Goal: Ask a question

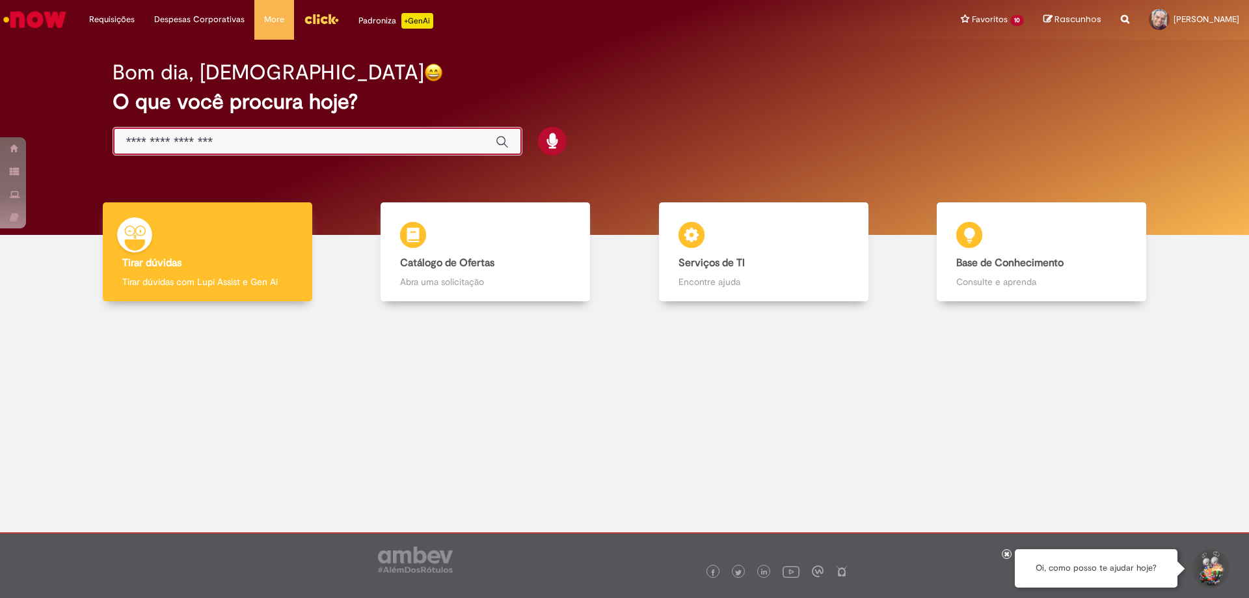
click at [351, 138] on input "Basta digitar aqui" at bounding box center [304, 142] width 356 height 15
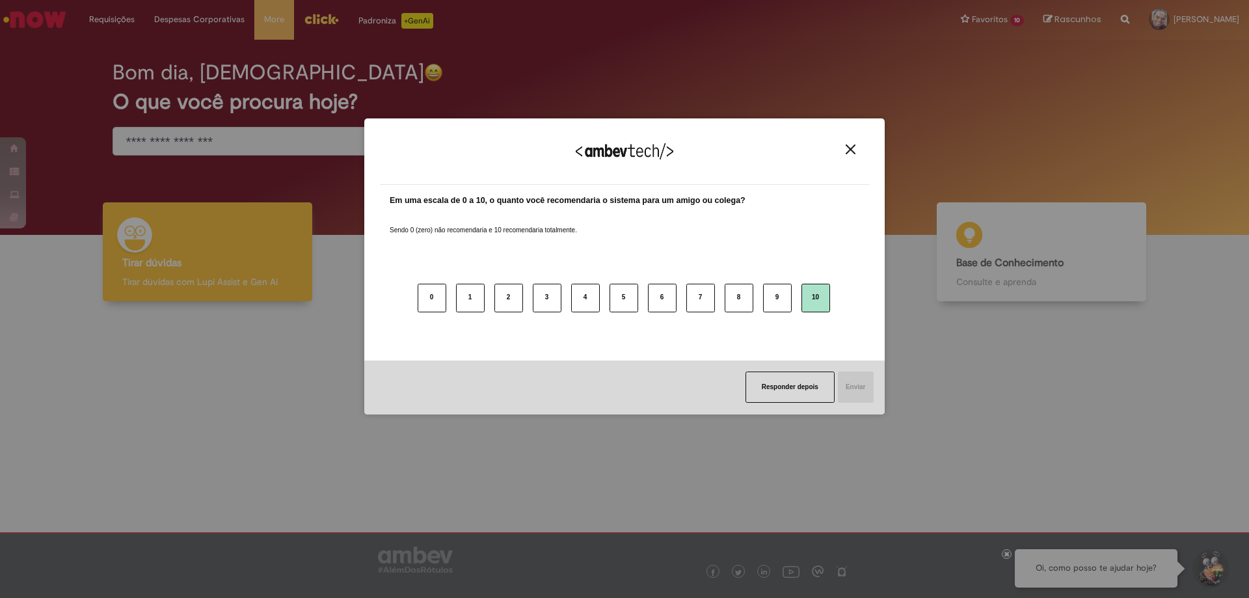
click at [821, 297] on button "10" at bounding box center [815, 298] width 29 height 29
click at [855, 382] on button "Enviar" at bounding box center [854, 386] width 37 height 31
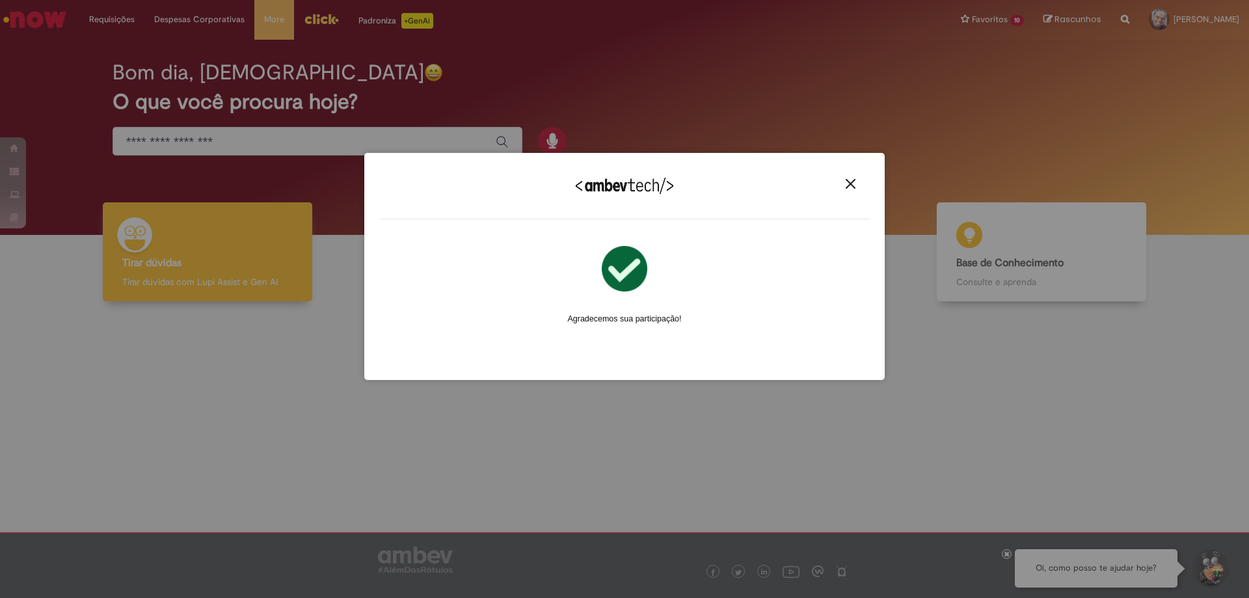
click at [853, 182] on img "Close" at bounding box center [851, 184] width 10 height 10
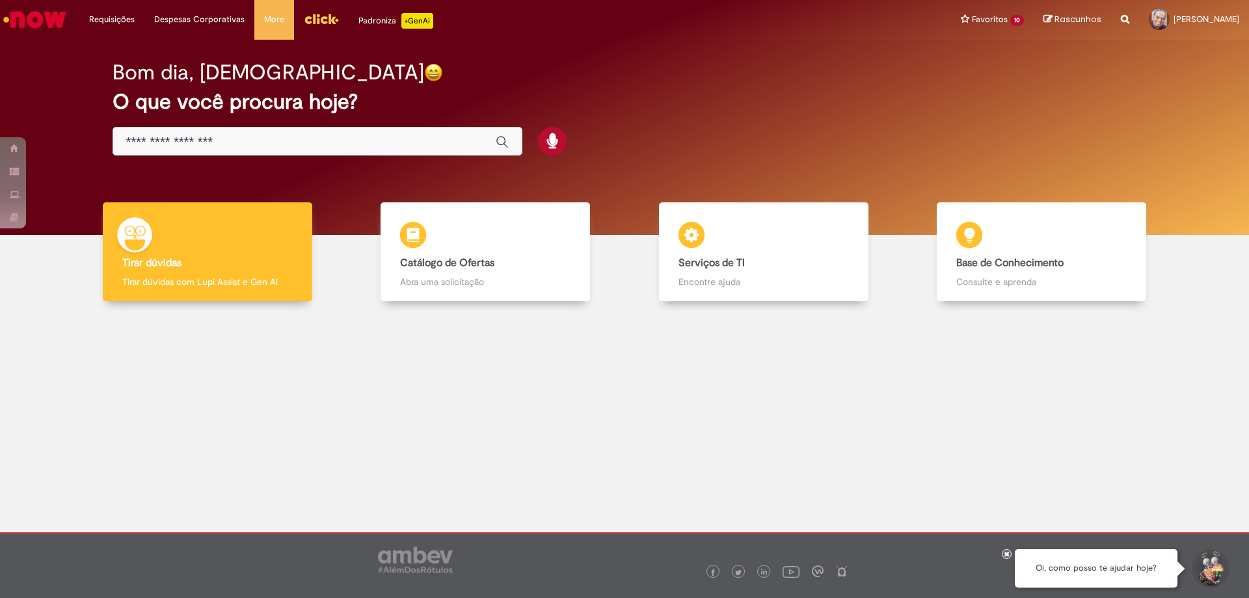
click at [311, 135] on input "Basta digitar aqui" at bounding box center [304, 142] width 356 height 15
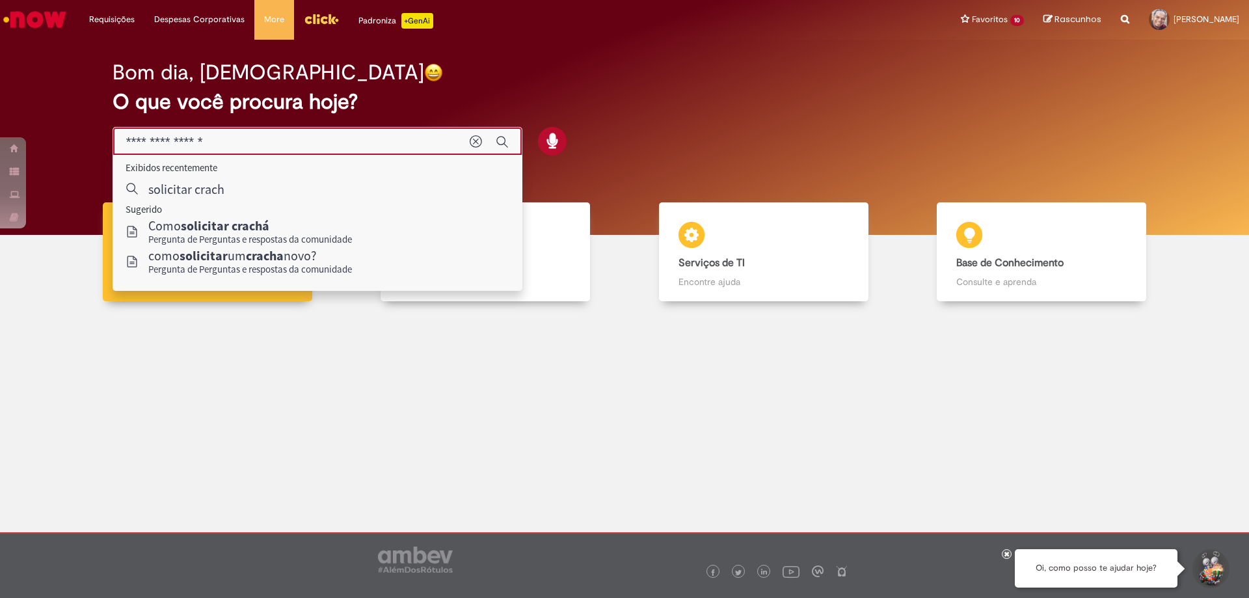
type input "**********"
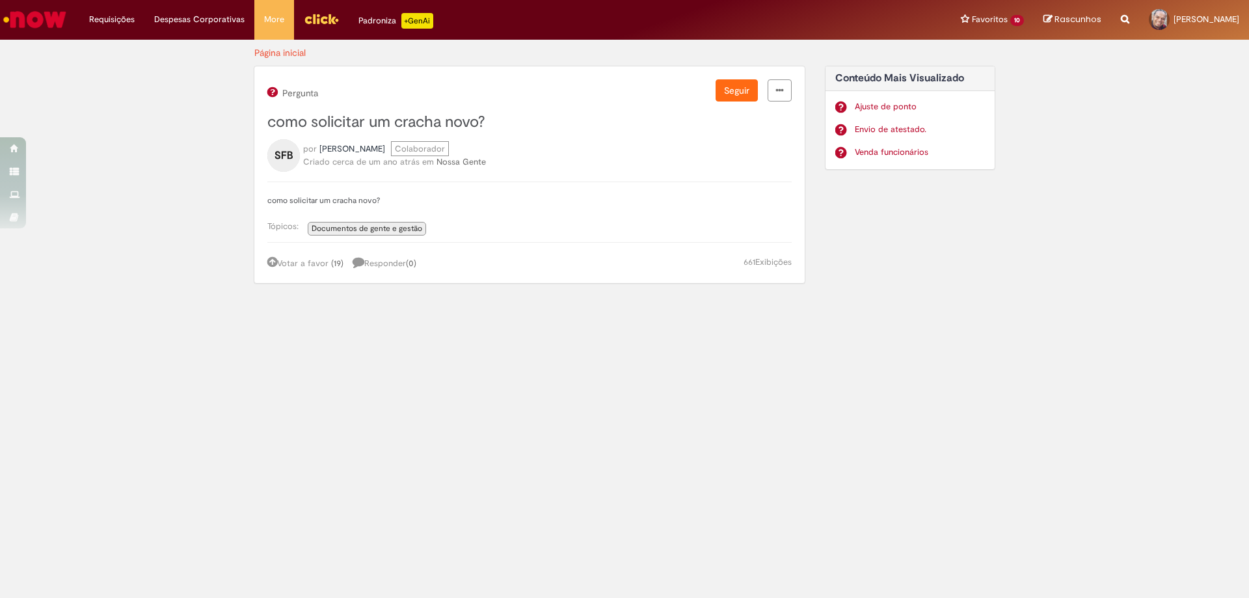
click at [373, 230] on span "Documentos de gente e gestão" at bounding box center [367, 228] width 111 height 10
select select "**********"
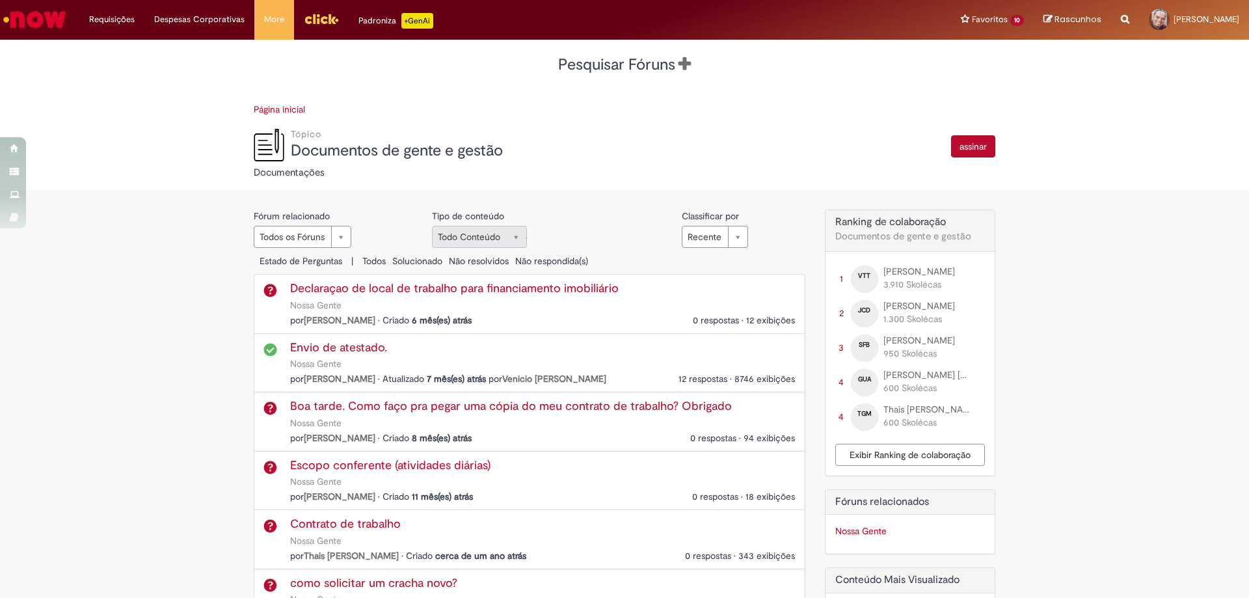
scroll to position [65, 0]
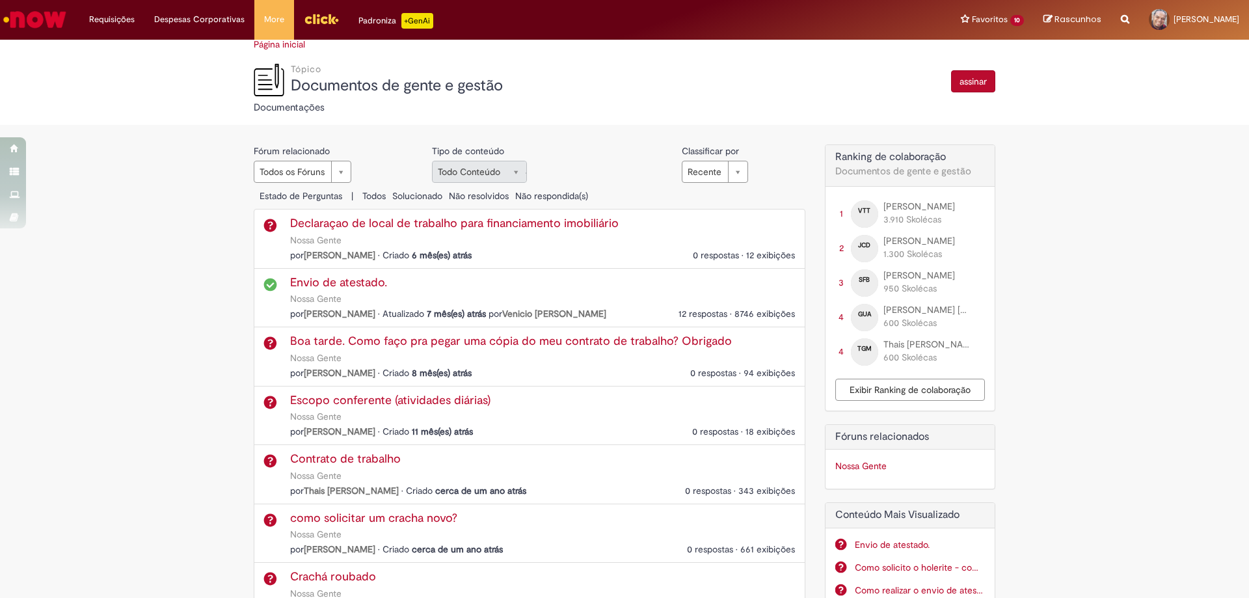
click at [385, 530] on p "Nossa Gente" at bounding box center [542, 534] width 505 height 10
click at [366, 541] on div "como solicitar um cracha novo? Nossa Gente por [PERSON_NAME] • Criado cerca de …" at bounding box center [542, 534] width 505 height 46
click at [362, 515] on link "como solicitar um cracha novo?" at bounding box center [373, 518] width 167 height 16
